Goal: Task Accomplishment & Management: Use online tool/utility

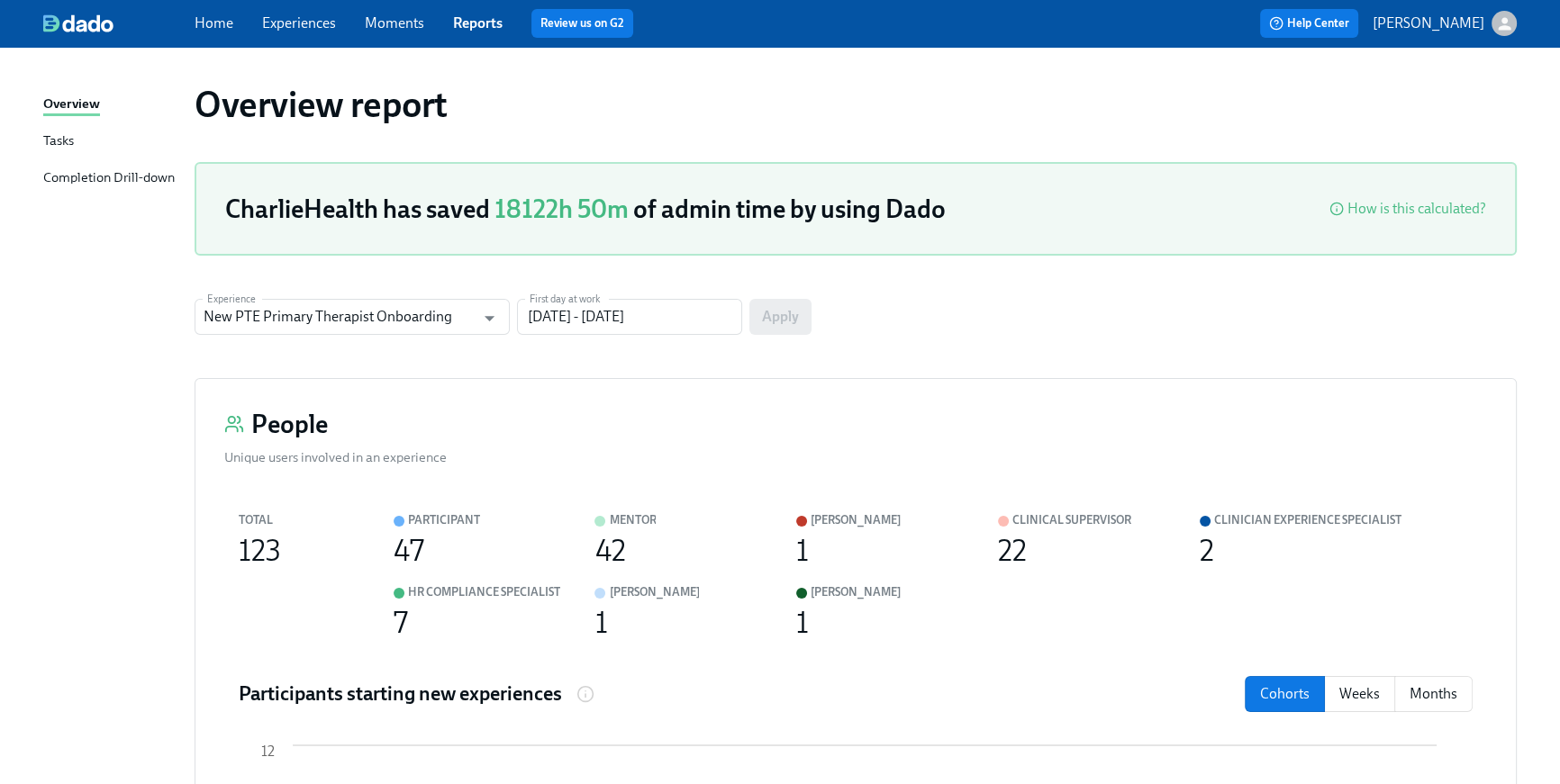
click at [222, 25] on link "Home" at bounding box center [214, 22] width 39 height 17
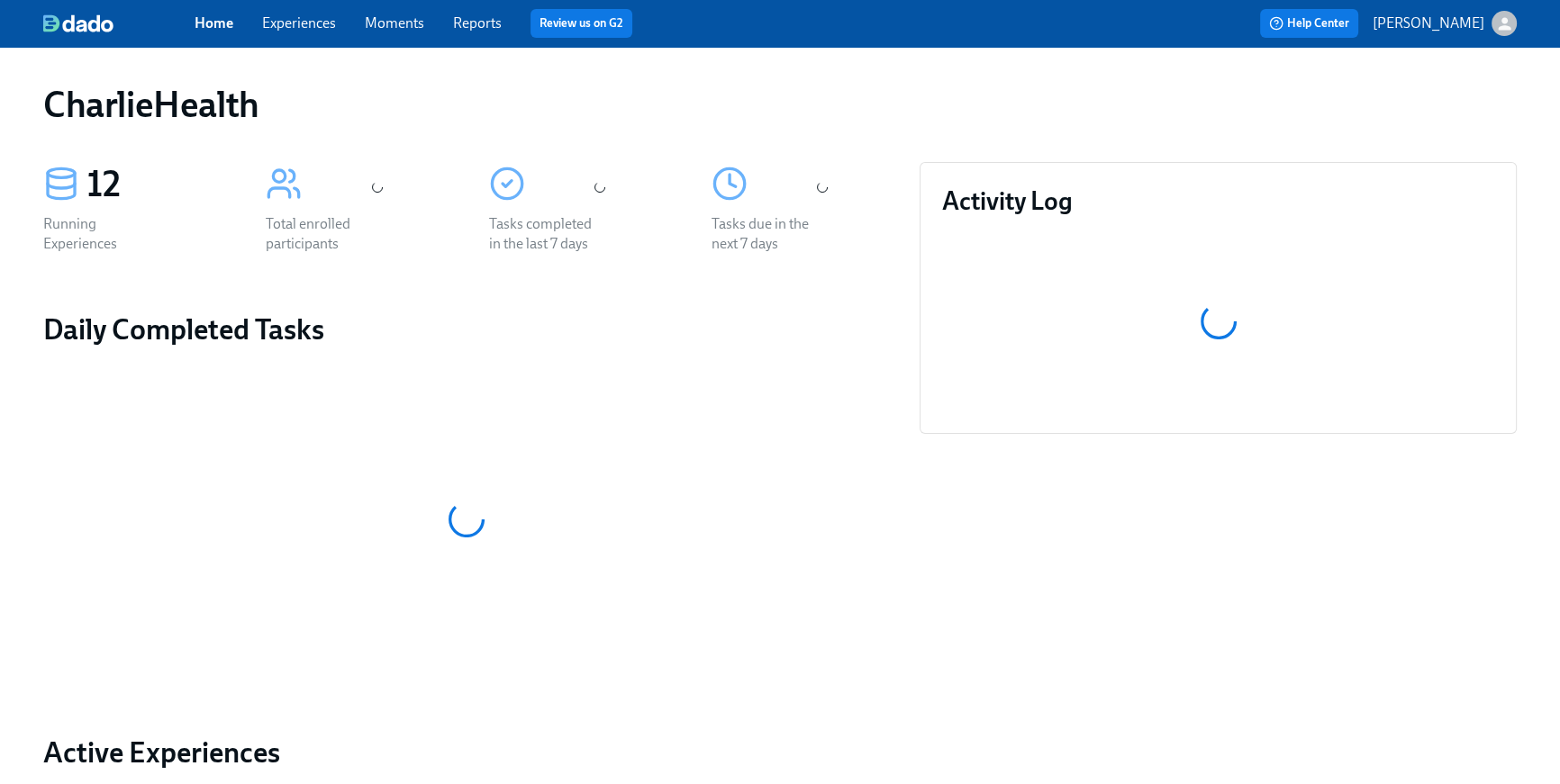
scroll to position [754, 0]
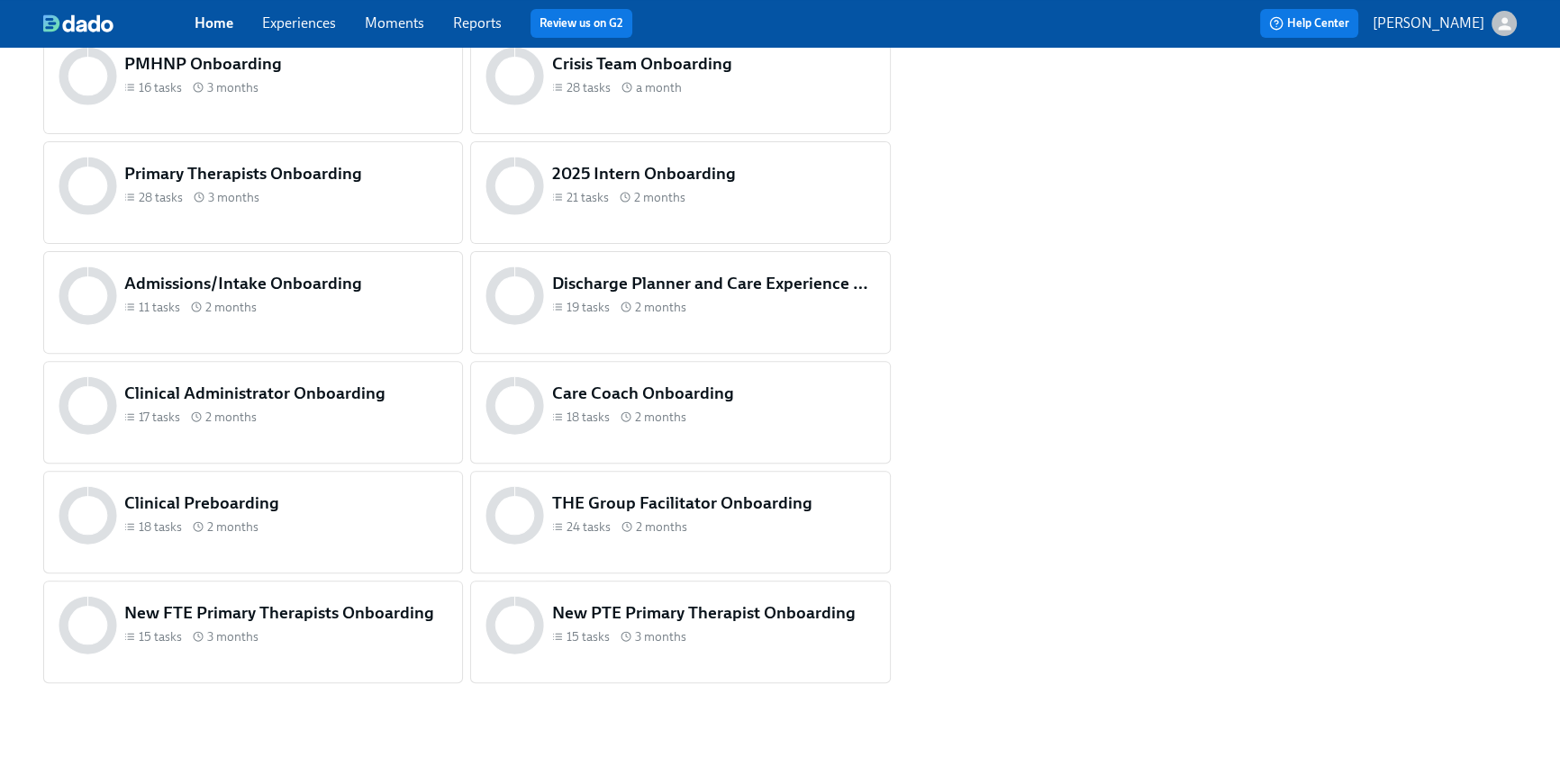
click at [404, 513] on h5 "Clinical Preboarding" at bounding box center [286, 503] width 324 height 23
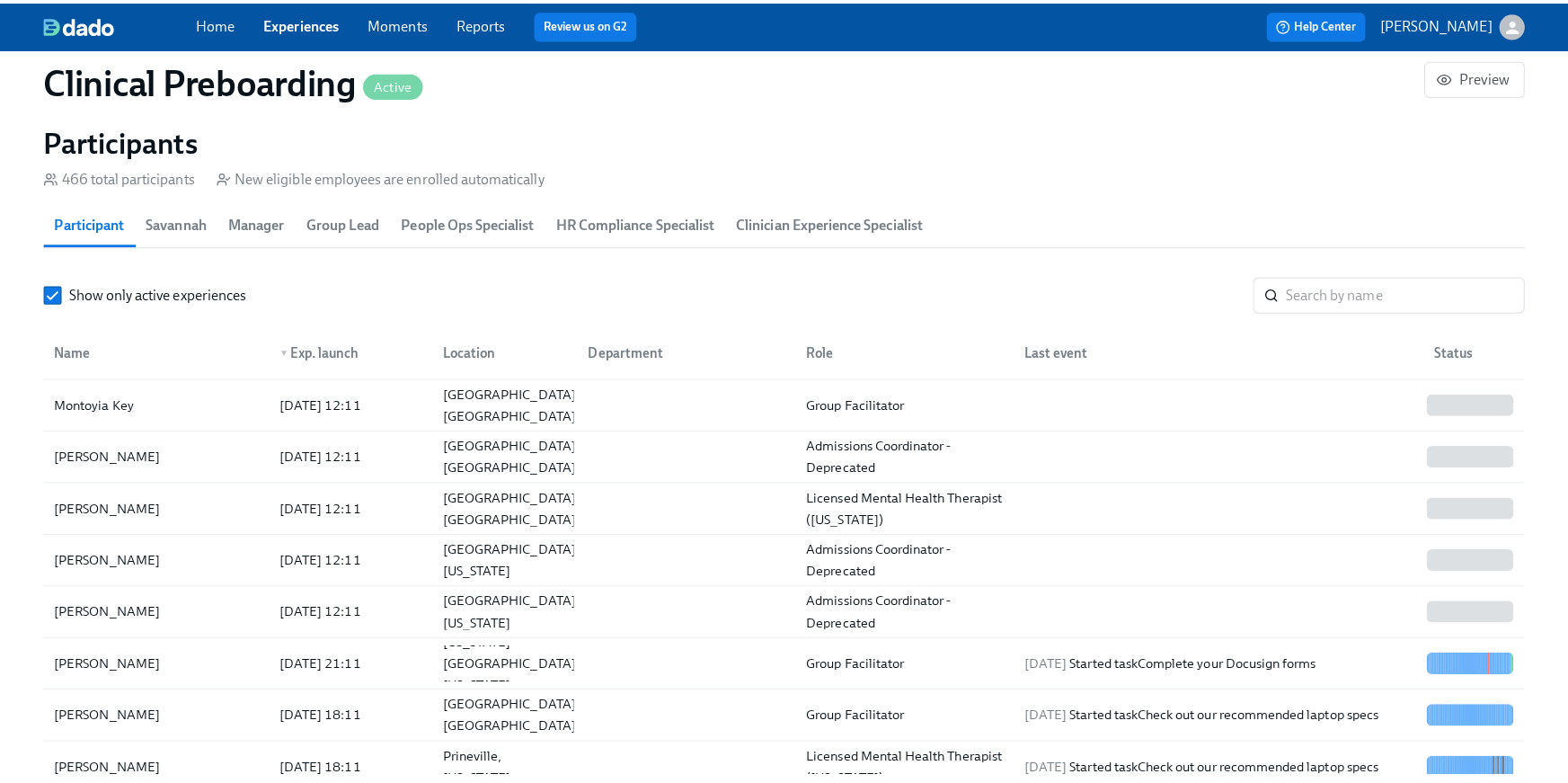
scroll to position [0, 23218]
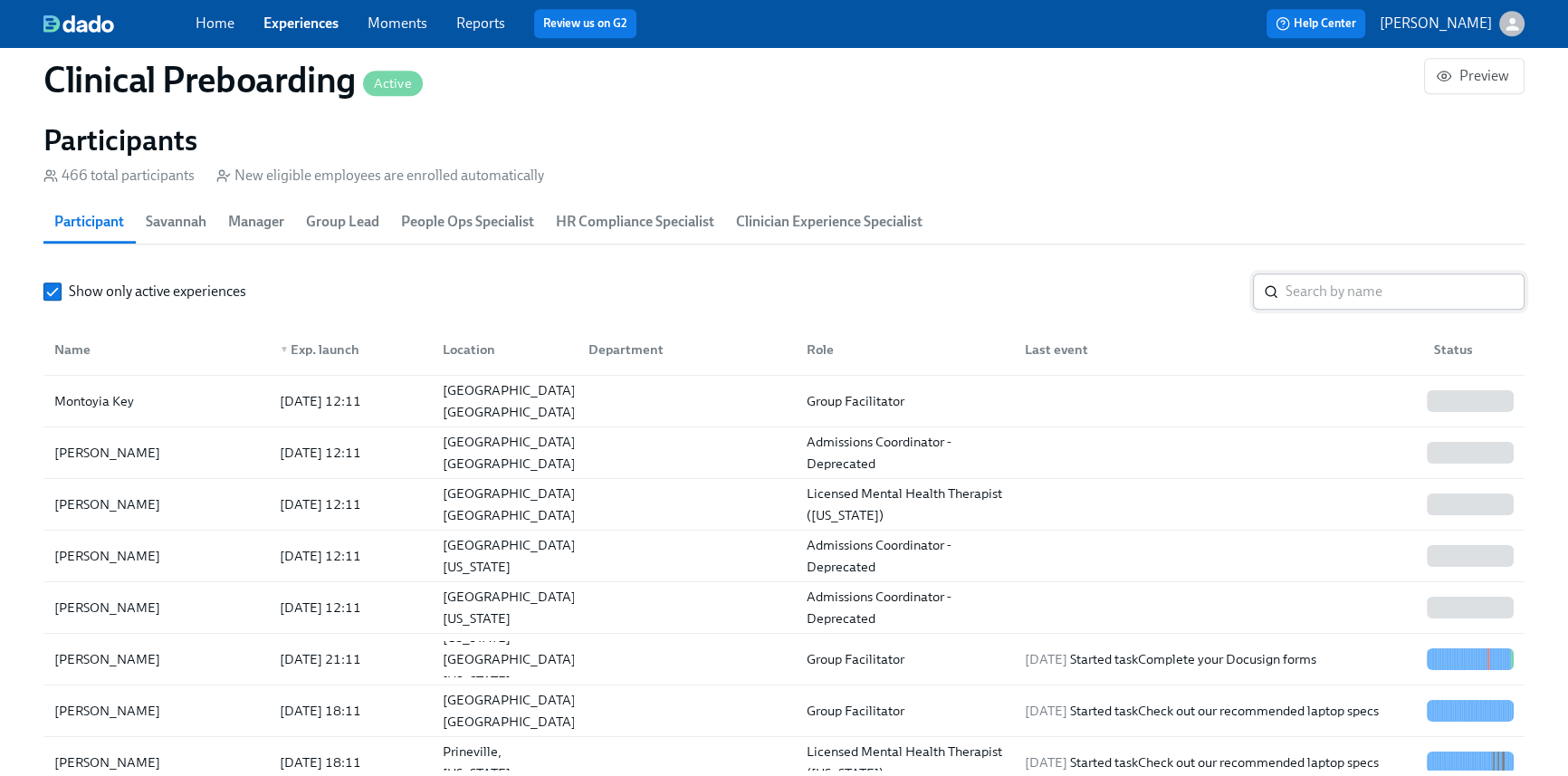
click at [1290, 300] on input "search" at bounding box center [1405, 291] width 239 height 36
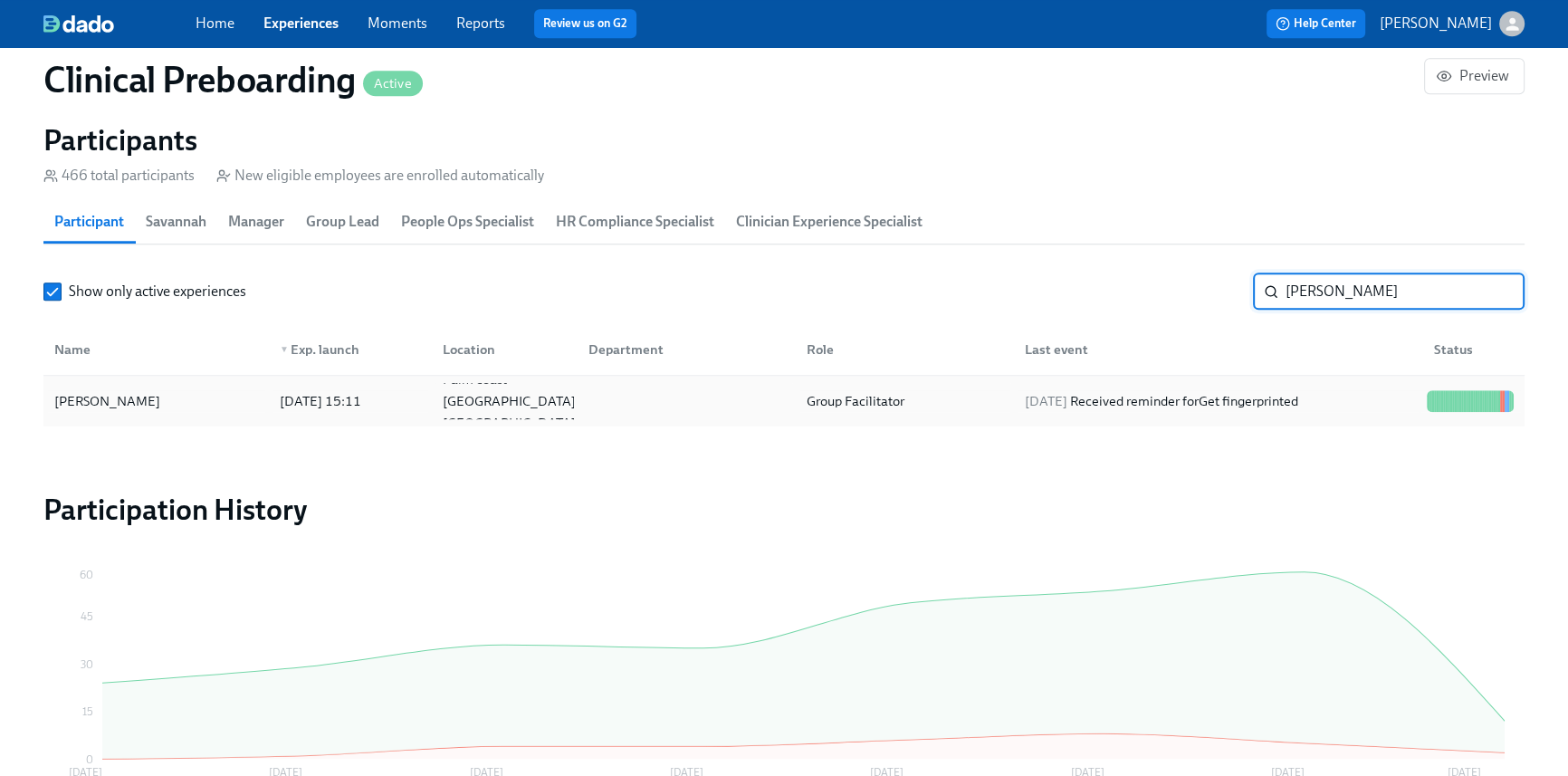
type input "[PERSON_NAME]"
click at [715, 395] on div at bounding box center [683, 401] width 218 height 36
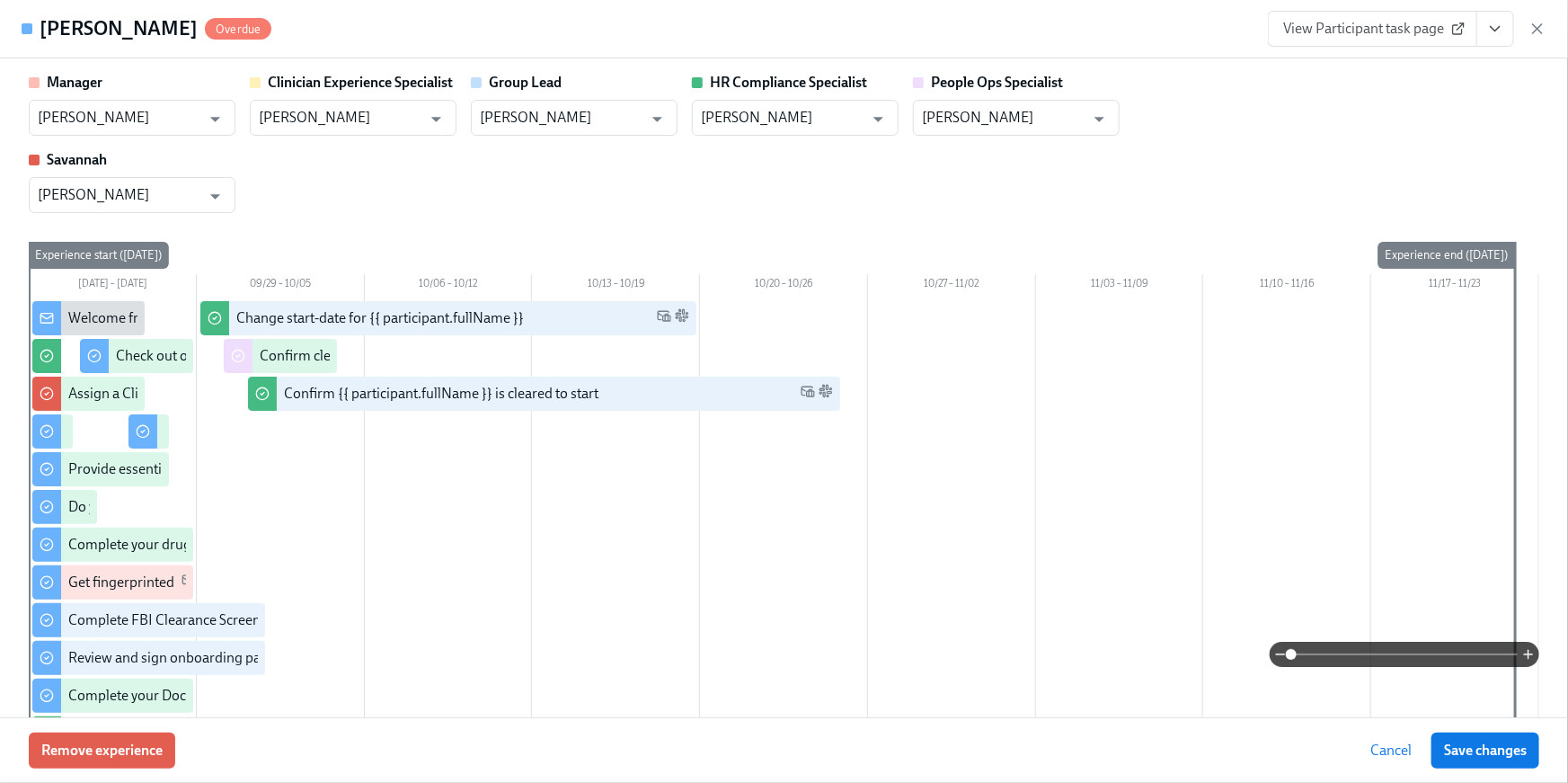
click at [1495, 29] on icon "View task page" at bounding box center [1495, 29] width 9 height 5
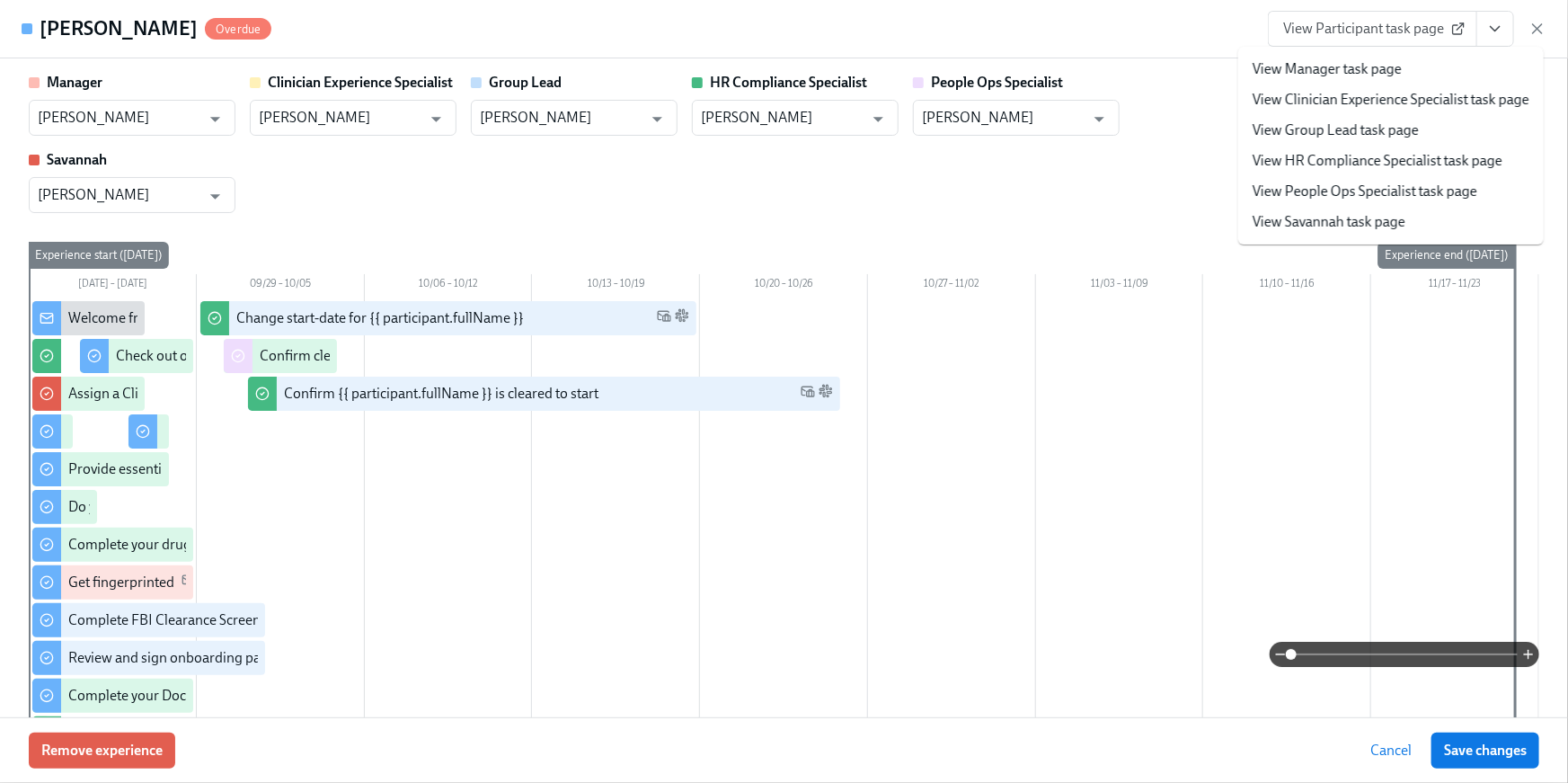
click at [1423, 153] on link "View HR Compliance Specialist task page" at bounding box center [1378, 161] width 250 height 20
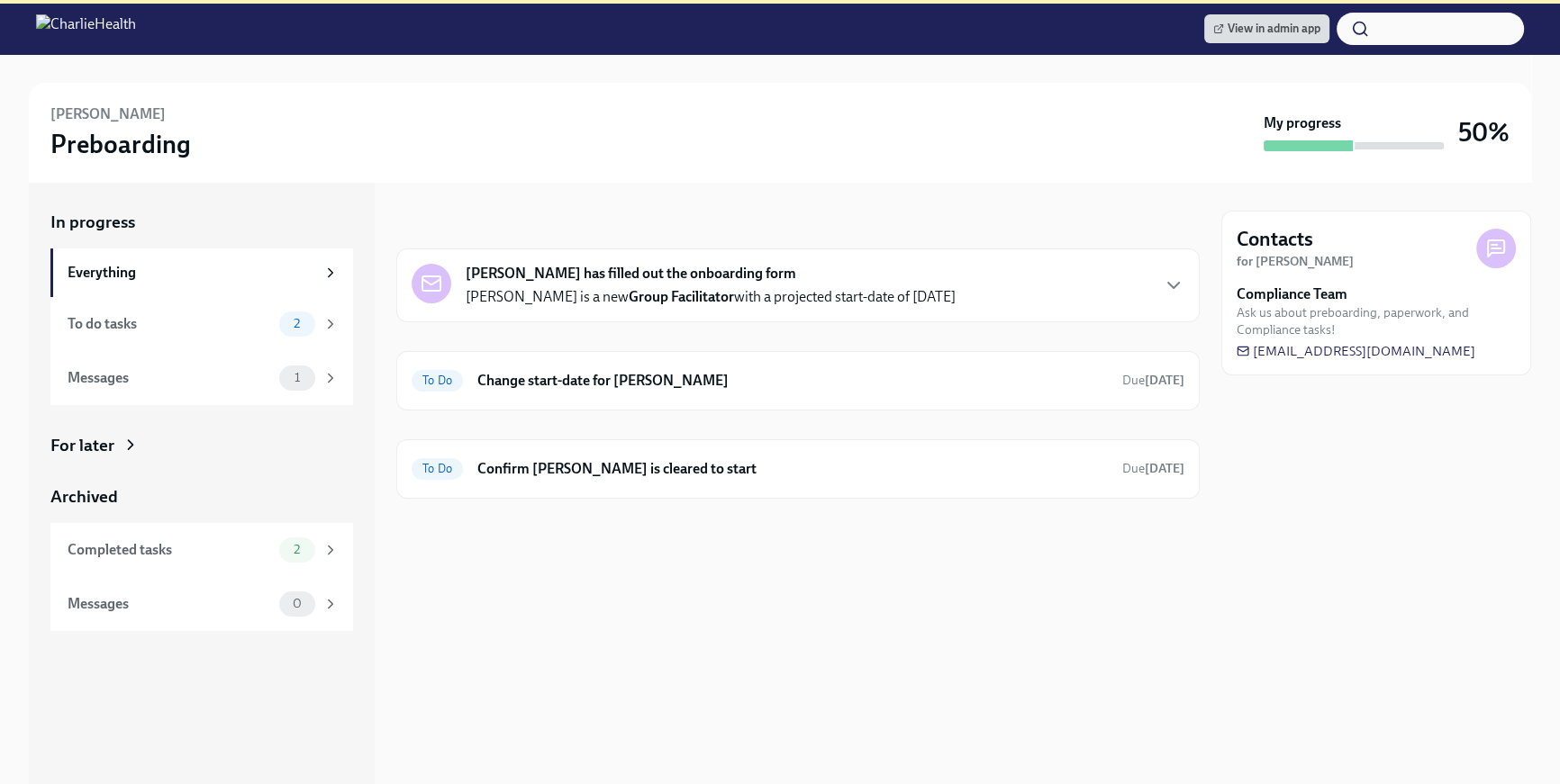
scroll to position [201, 0]
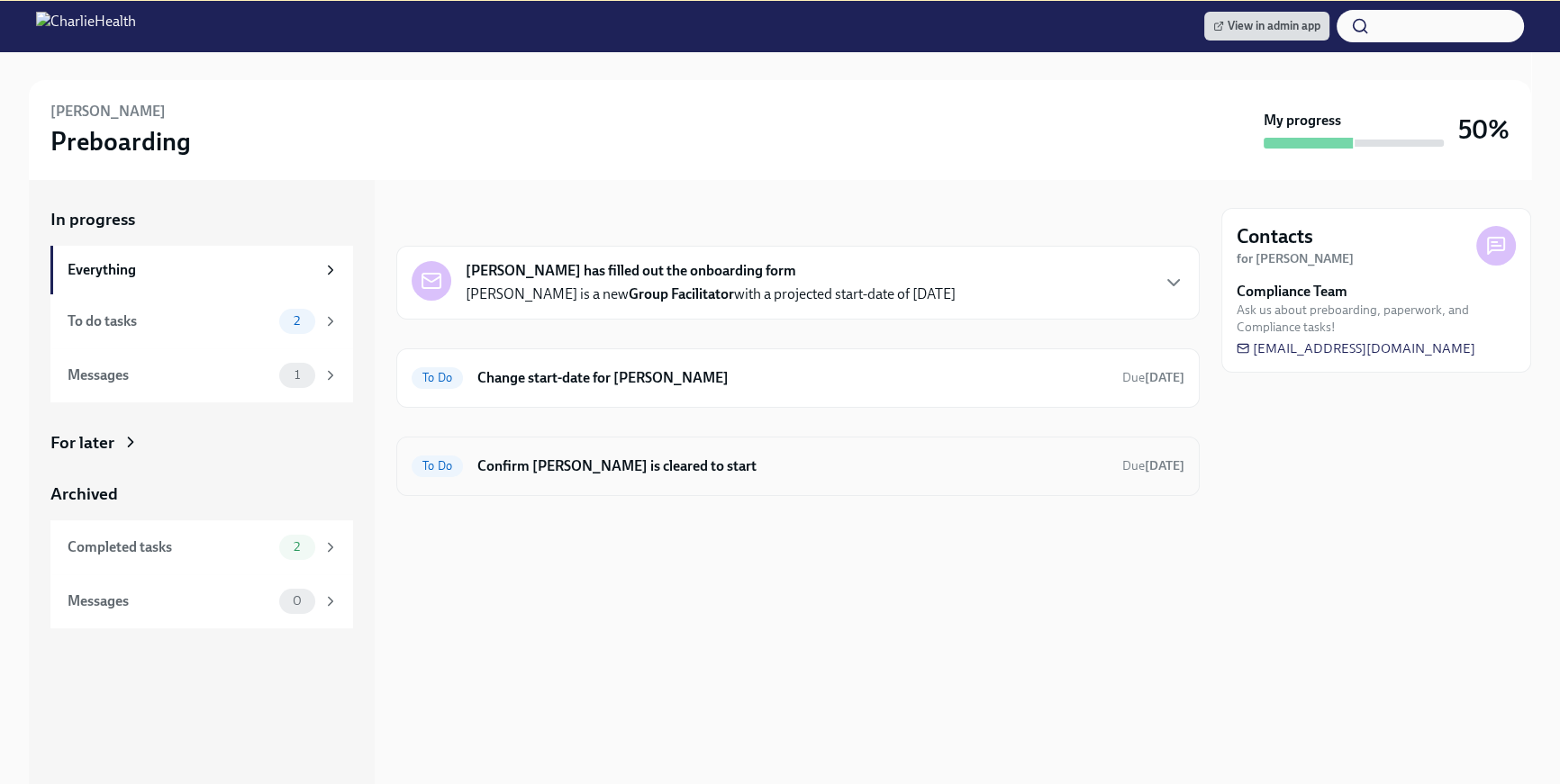
click at [745, 472] on h6 "Confirm [PERSON_NAME] is cleared to start" at bounding box center [792, 466] width 631 height 20
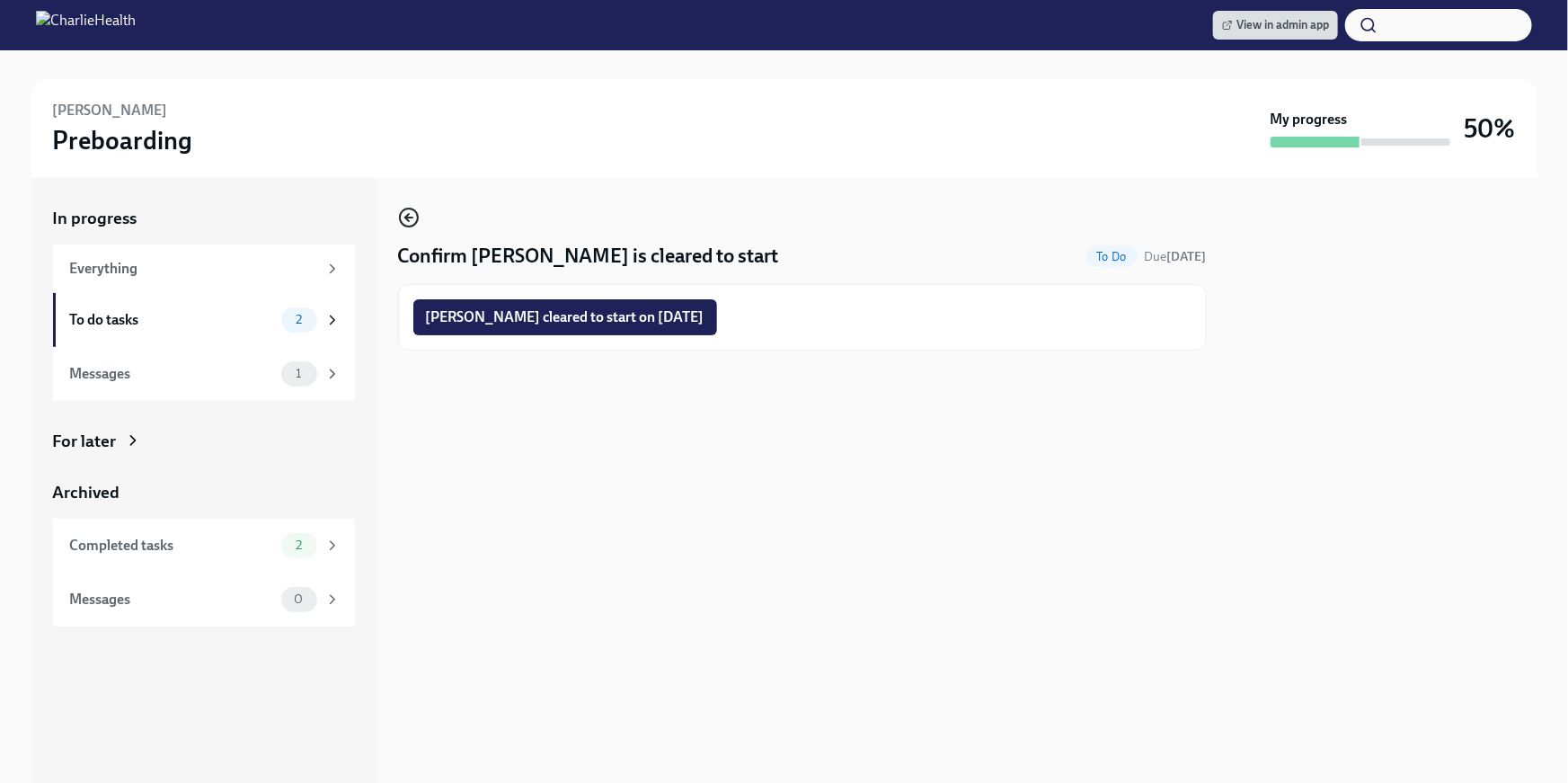
click at [415, 218] on icon "button" at bounding box center [409, 218] width 21 height 21
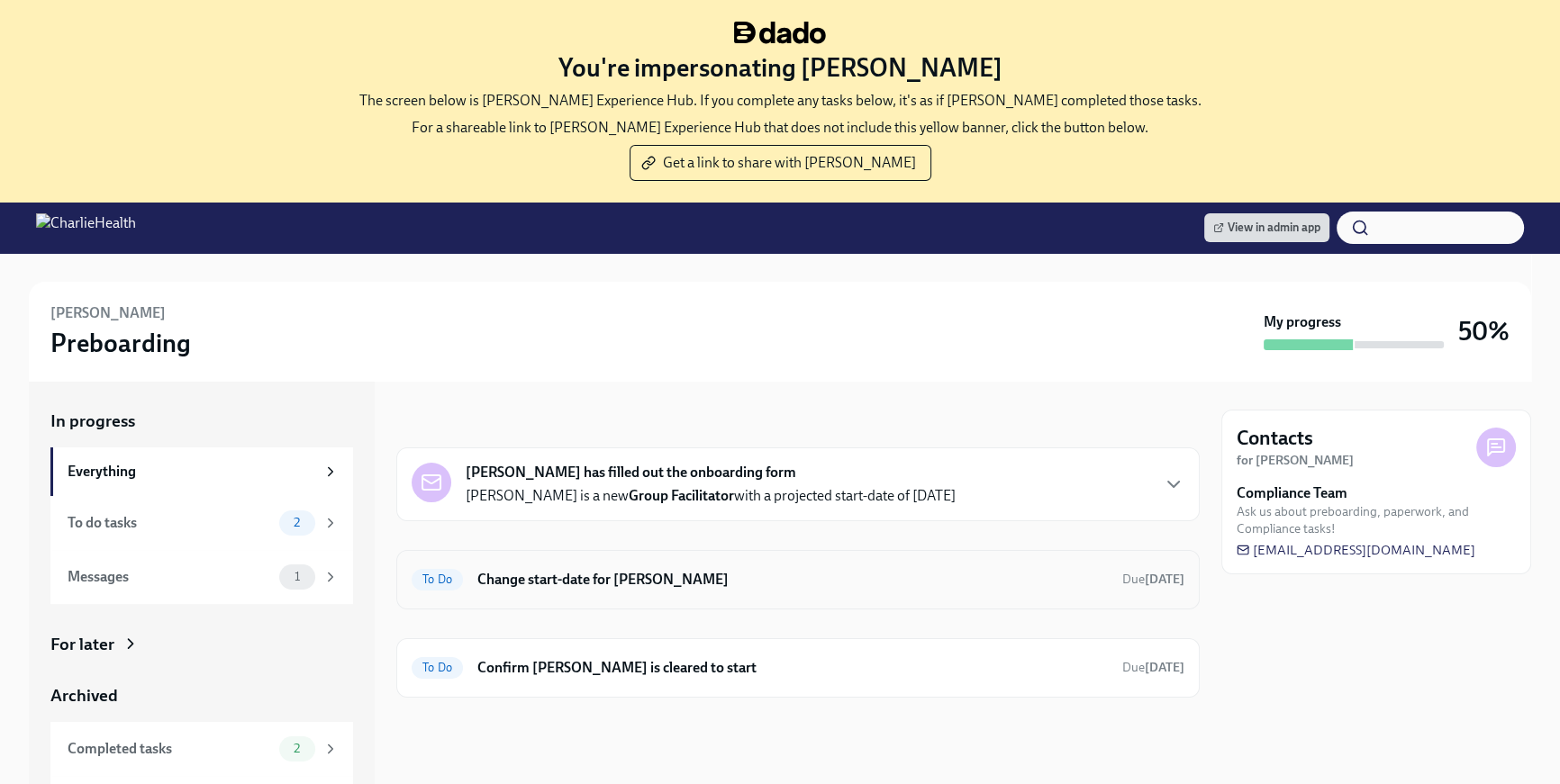
click at [730, 556] on div "To Do Change start-date for Allison Lee Due in 13 days" at bounding box center [797, 580] width 803 height 60
click at [740, 576] on h6 "Change start-date for [PERSON_NAME]" at bounding box center [792, 580] width 631 height 20
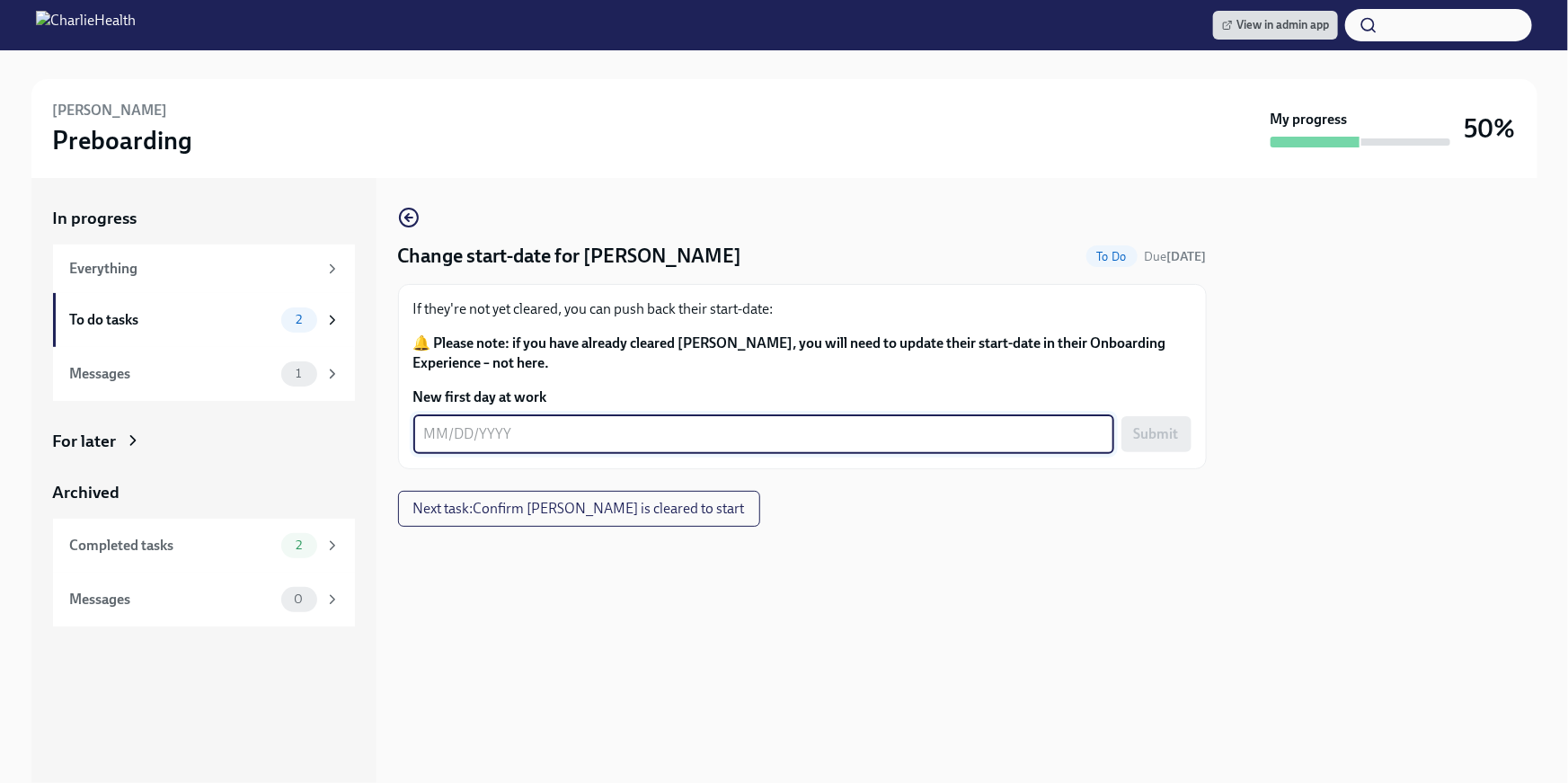
click at [605, 435] on textarea "New first day at work" at bounding box center [764, 434] width 679 height 21
type textarea "10/07/2025"
click at [1153, 420] on button "Submit" at bounding box center [1156, 433] width 70 height 36
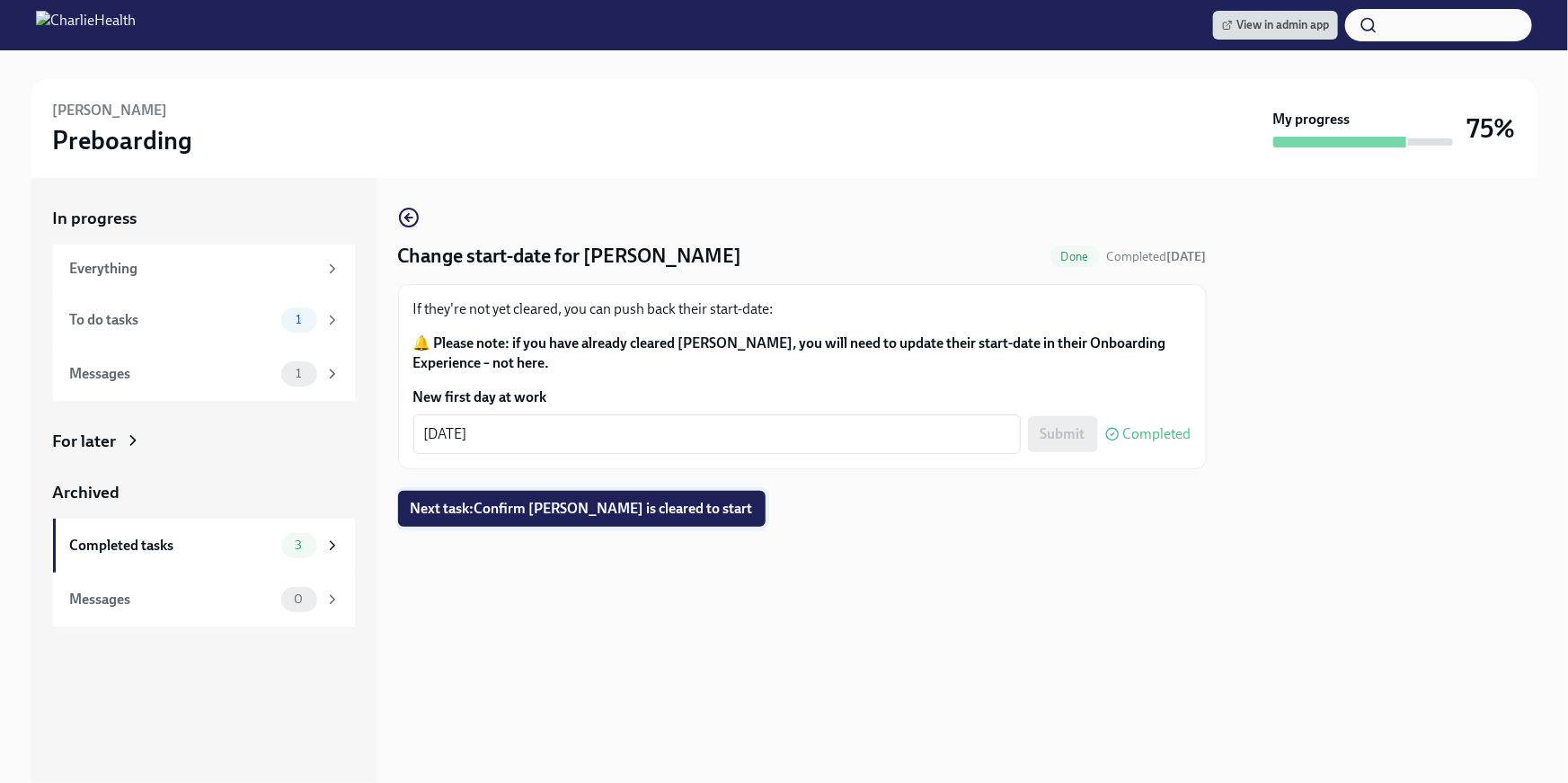
click at [624, 518] on button "Next task : Confirm Allison Lee is cleared to start" at bounding box center [582, 509] width 368 height 36
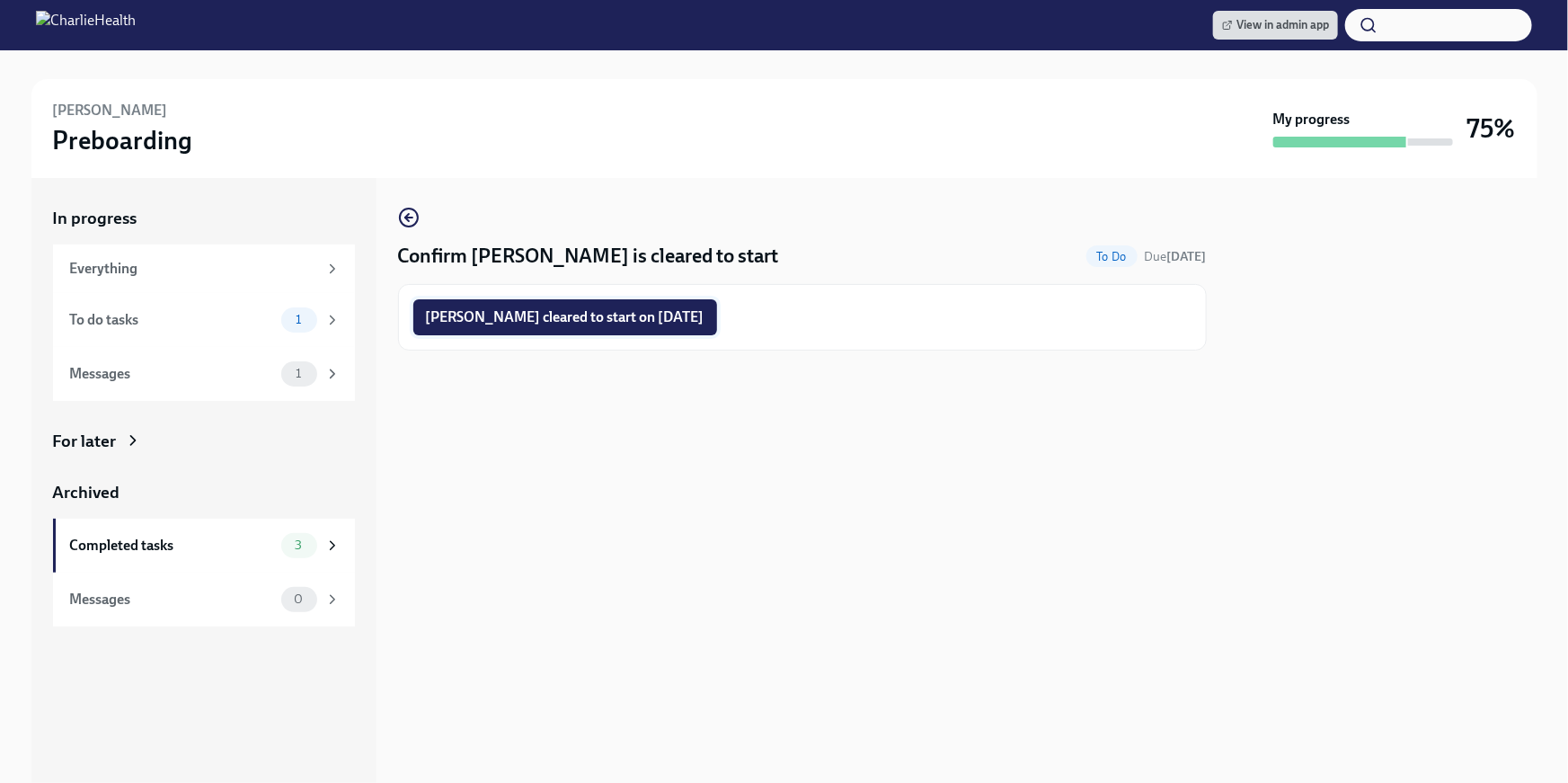
click at [594, 324] on span "Allison Lee cleared to start on 10/07/2025" at bounding box center [564, 317] width 278 height 18
